Goal: Register for event/course

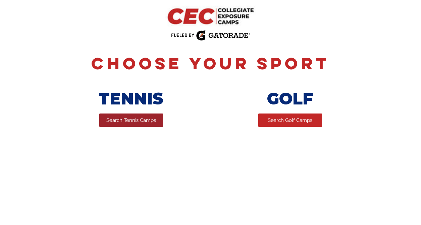
click at [135, 120] on span "Search Tennis Camps" at bounding box center [131, 120] width 50 height 7
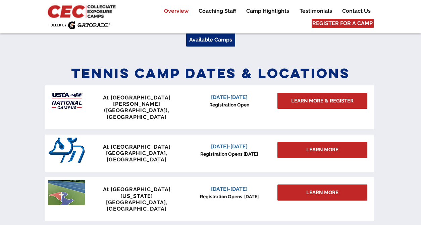
scroll to position [268, 0]
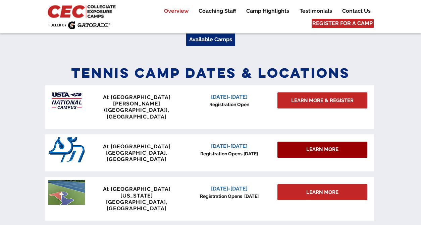
click at [317, 146] on span "LEARN MORE" at bounding box center [322, 149] width 32 height 7
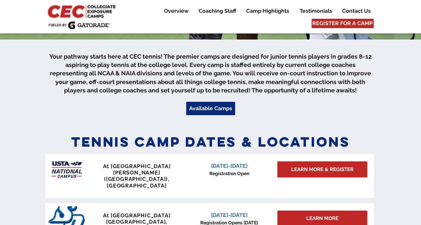
scroll to position [194, 0]
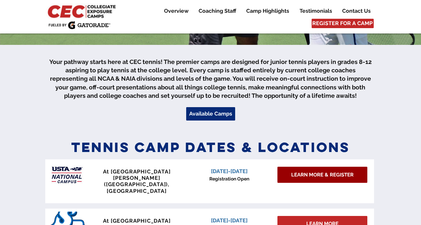
click at [322, 177] on span "LEARN MORE & REGISTER" at bounding box center [322, 175] width 62 height 7
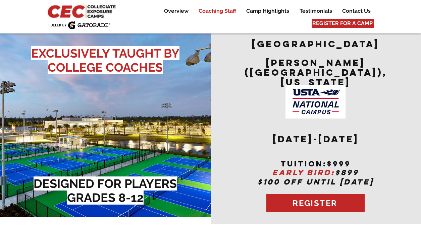
click at [216, 12] on p "Coaching Staff" at bounding box center [217, 11] width 44 height 8
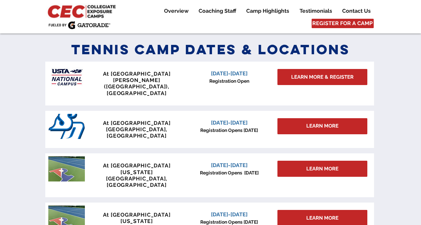
scroll to position [290, 0]
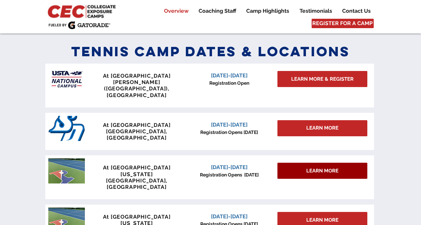
click at [320, 168] on span "LEARN MORE" at bounding box center [322, 171] width 32 height 7
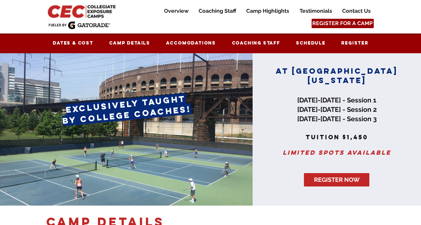
click at [345, 21] on span "REGISTER FOR A CAMP" at bounding box center [342, 23] width 60 height 7
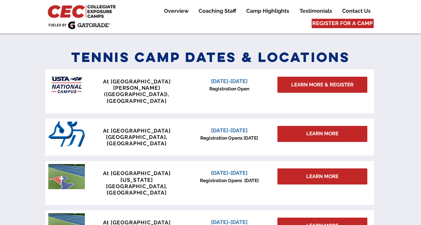
scroll to position [294, 0]
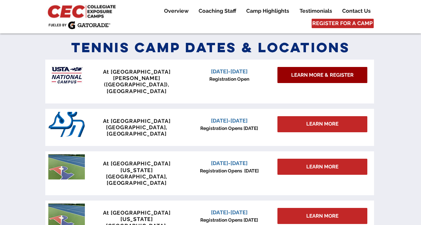
click at [322, 77] on span "LEARN MORE & REGISTER" at bounding box center [322, 75] width 62 height 7
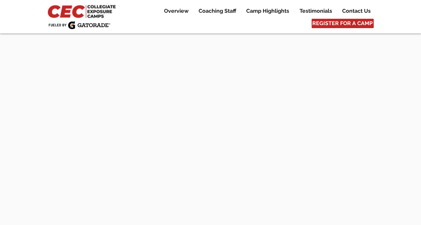
scroll to position [1436, 0]
